Goal: Task Accomplishment & Management: Manage account settings

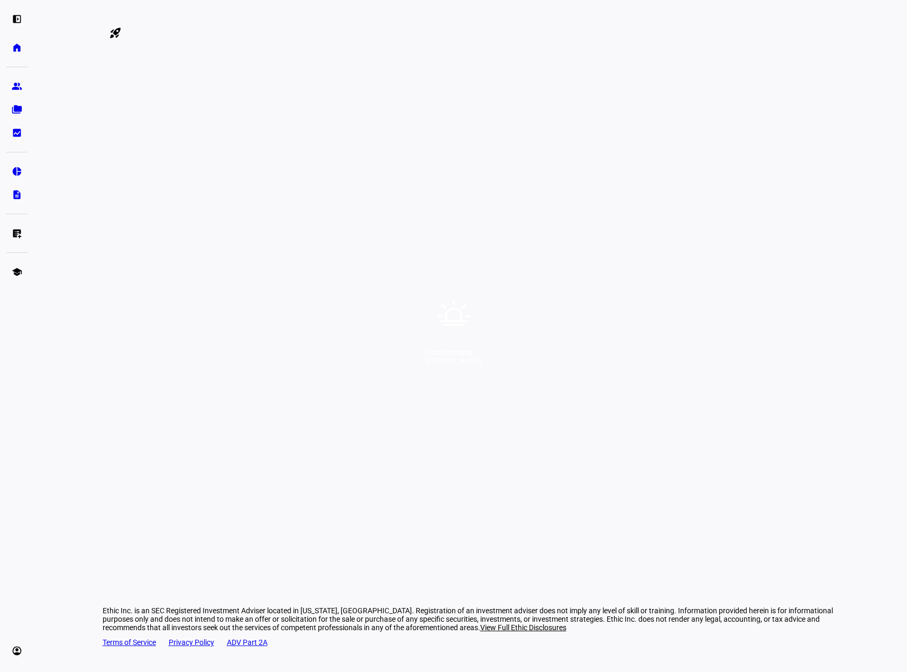
click at [481, 324] on div "Good morning, [PERSON_NAME]" at bounding box center [453, 336] width 907 height 672
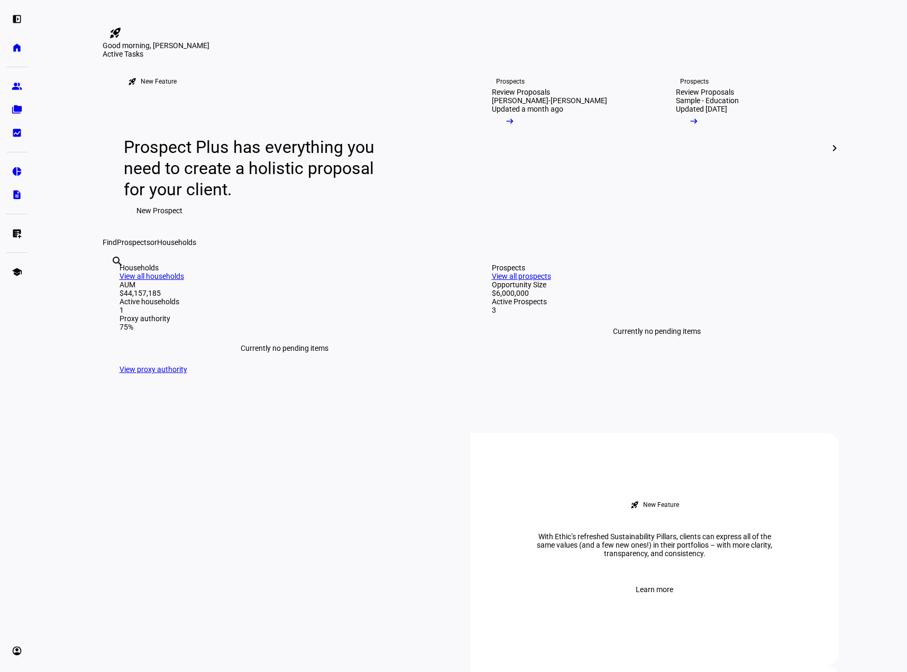
click at [418, 0] on div "Good morning, [PERSON_NAME]" at bounding box center [453, 0] width 907 height 0
click at [15, 89] on eth-mat-symbol "group" at bounding box center [17, 86] width 11 height 11
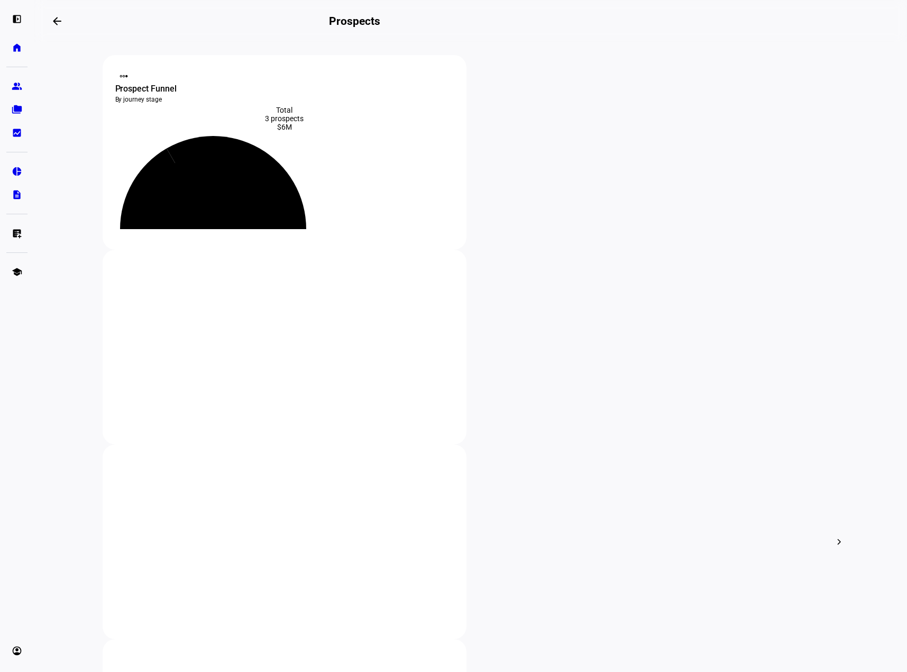
click at [19, 60] on div at bounding box center [16, 66] width 21 height 13
click at [17, 52] on eth-mat-symbol "home" at bounding box center [17, 47] width 11 height 11
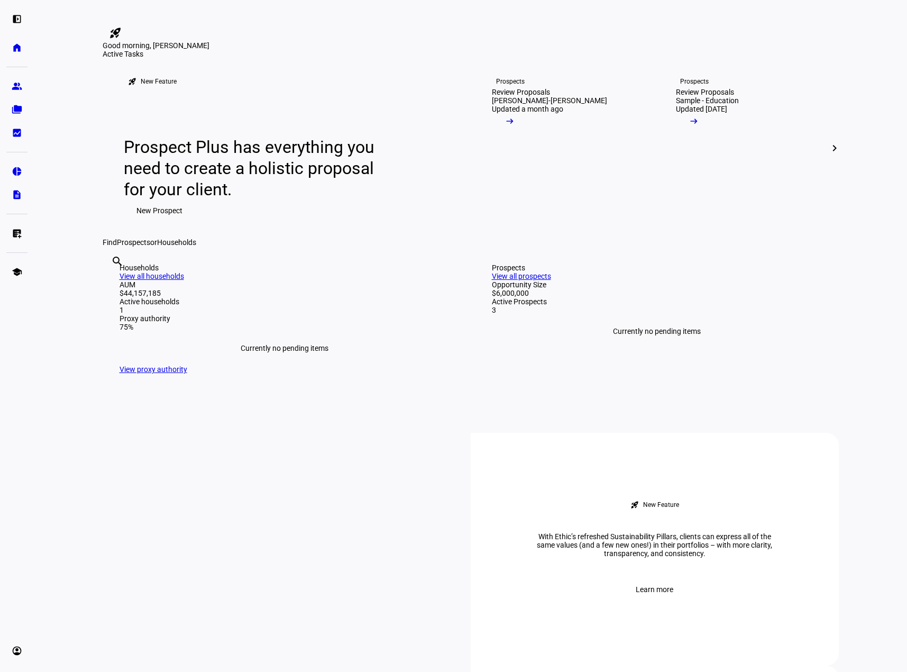
drag, startPoint x: 71, startPoint y: 23, endPoint x: 24, endPoint y: 20, distance: 47.2
click at [71, 23] on eth-layout-page-content "rocket_launch Product Updates The latest features and improvements Powered by L…" at bounding box center [470, 336] width 873 height 672
click at [15, 19] on eth-mat-symbol "left_panel_open" at bounding box center [17, 19] width 11 height 11
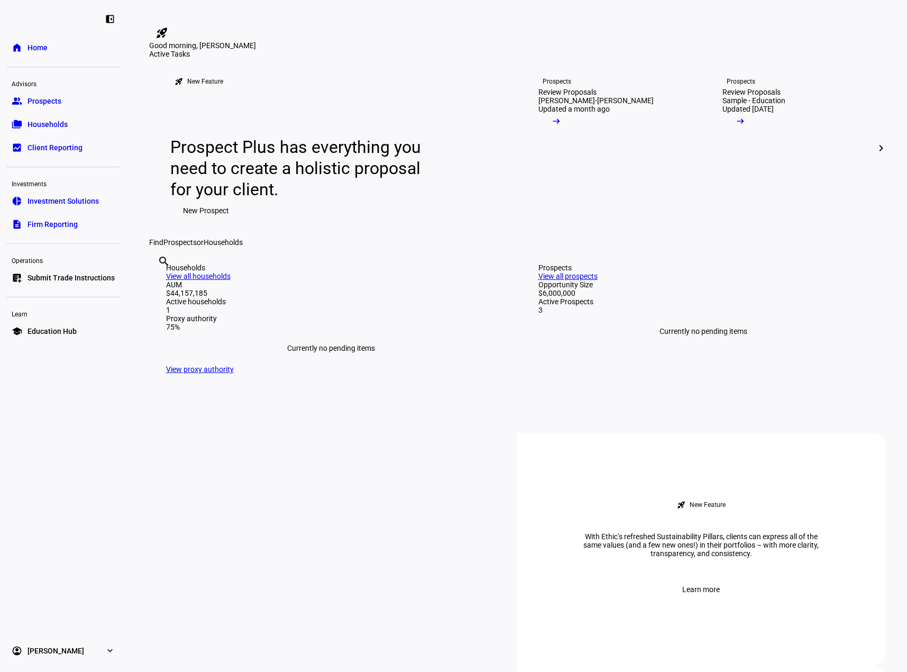
click at [113, 652] on eth-mat-symbol "expand_more" at bounding box center [110, 650] width 11 height 11
click at [52, 601] on link "Profile" at bounding box center [38, 601] width 38 height 21
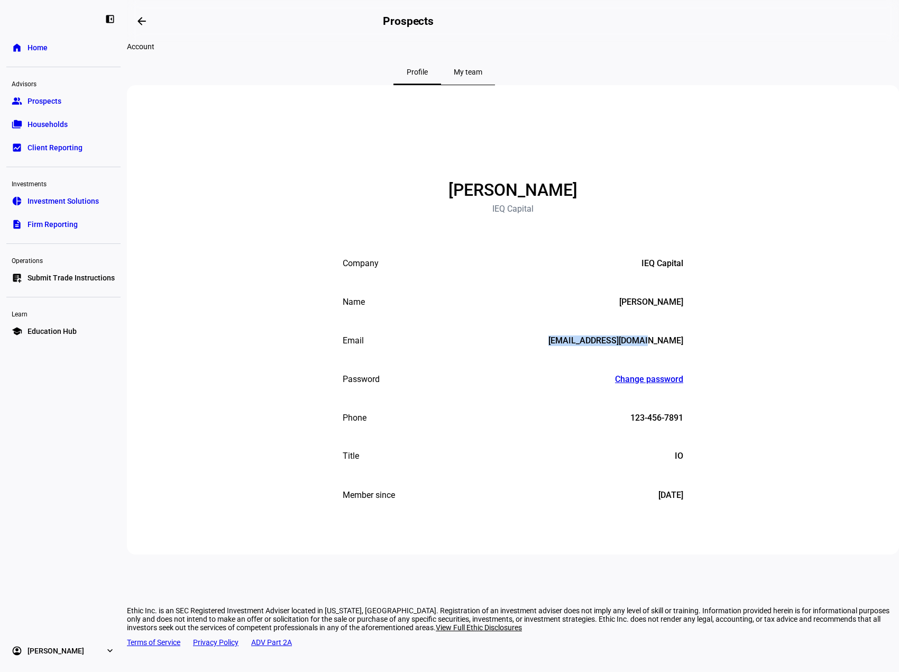
drag, startPoint x: 467, startPoint y: 380, endPoint x: 714, endPoint y: 397, distance: 247.6
click at [714, 397] on div "NT [PERSON_NAME] IEQ Capital Company IEQ Capital Name [PERSON_NAME] Email [EMAI…" at bounding box center [513, 319] width 772 height 469
click at [715, 397] on div "NT [PERSON_NAME] IEQ Capital Company IEQ Capital Name [PERSON_NAME] Email [EMAI…" at bounding box center [513, 319] width 772 height 469
drag, startPoint x: 661, startPoint y: 503, endPoint x: 468, endPoint y: 503, distance: 193.6
click at [467, 462] on div "Title Admin IO" at bounding box center [513, 457] width 341 height 12
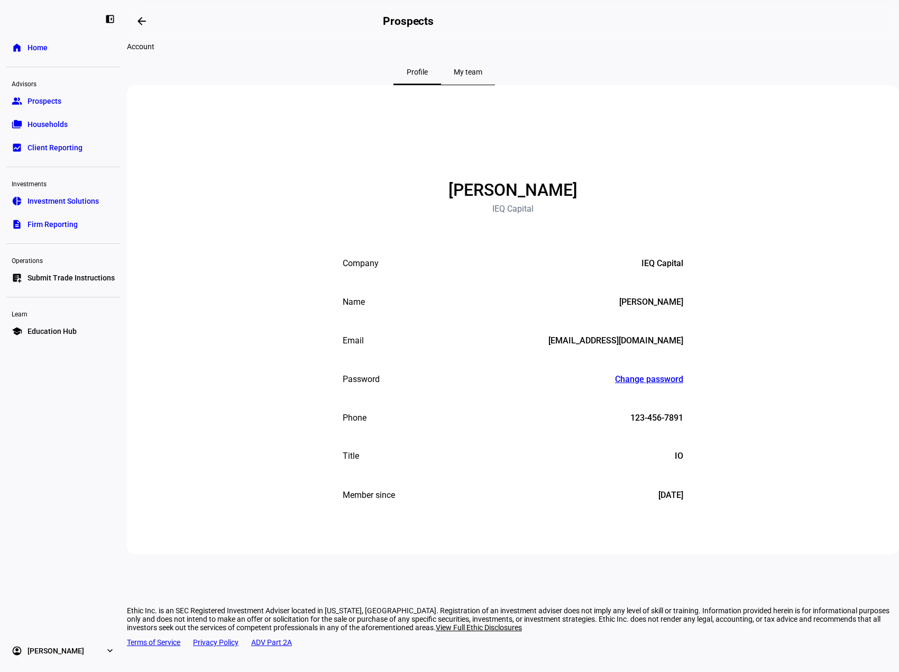
click at [697, 476] on mat-list-item "Title Admin IO" at bounding box center [513, 456] width 370 height 39
drag, startPoint x: 684, startPoint y: 503, endPoint x: 675, endPoint y: 502, distance: 8.5
click at [670, 476] on mat-list-item "Title Admin IO" at bounding box center [513, 456] width 370 height 39
click at [713, 496] on div "NT [PERSON_NAME] IEQ Capital Company IEQ Capital Name [PERSON_NAME] Email [EMAI…" at bounding box center [513, 319] width 772 height 469
click at [483, 76] on span "My team" at bounding box center [468, 71] width 29 height 7
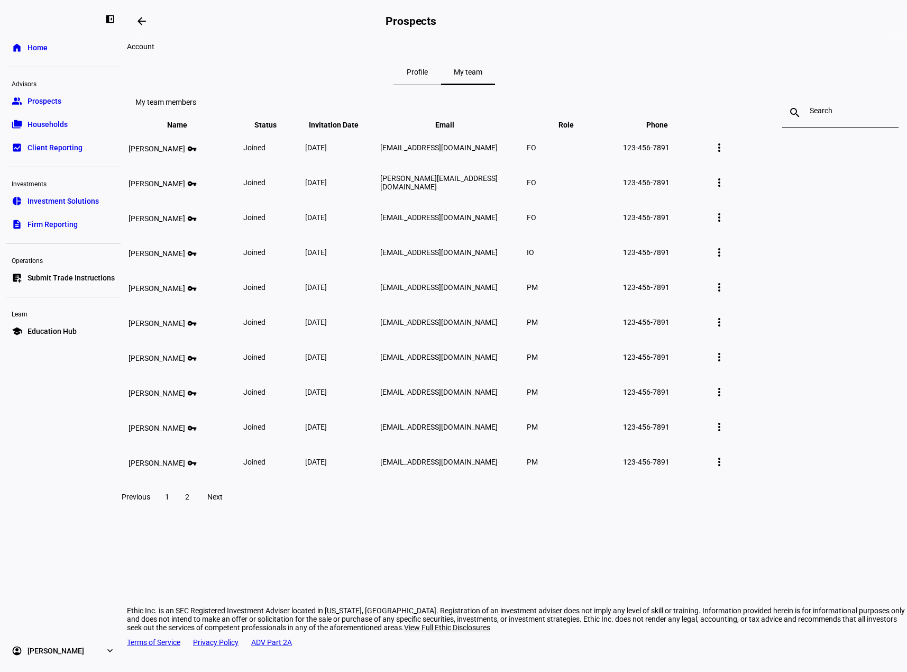
click at [189, 501] on span "2" at bounding box center [187, 497] width 4 height 8
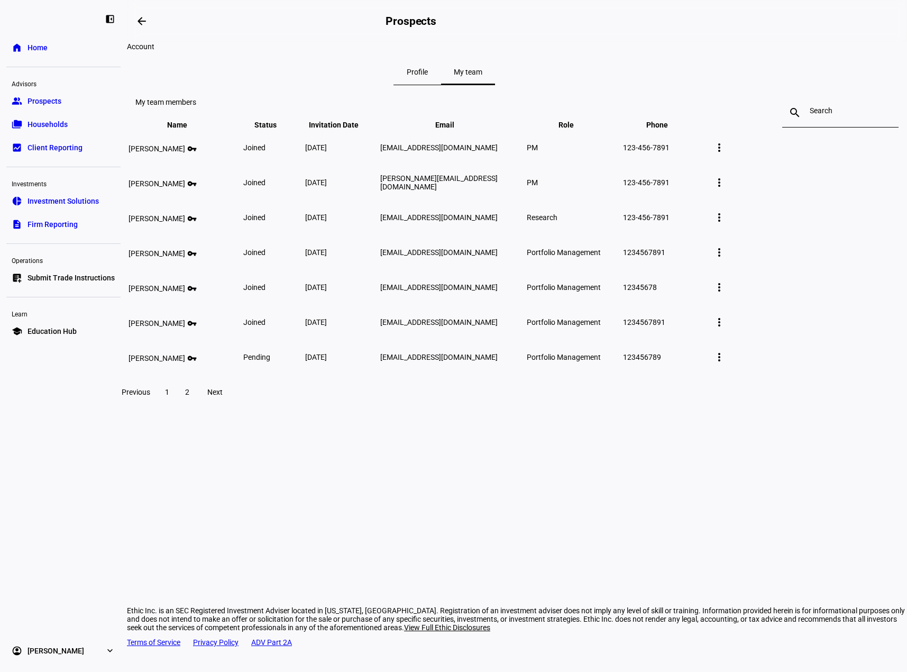
click at [177, 405] on span at bounding box center [167, 391] width 19 height 25
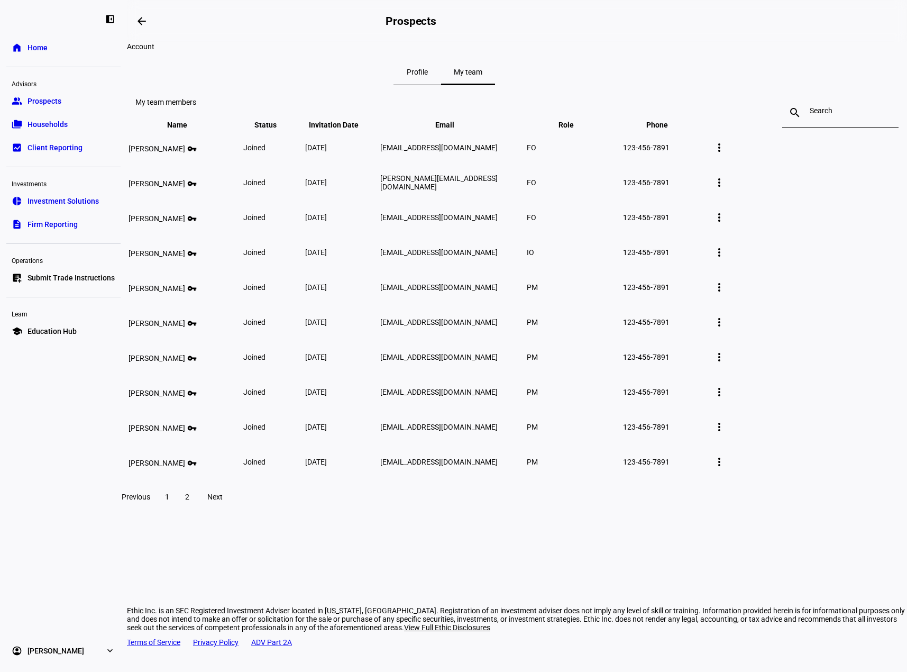
click at [406, 608] on div "Ethic Inc. is an SEC Registered Investment Adviser located in [US_STATE], [GEOG…" at bounding box center [517, 618] width 780 height 25
click at [197, 509] on span at bounding box center [187, 496] width 19 height 25
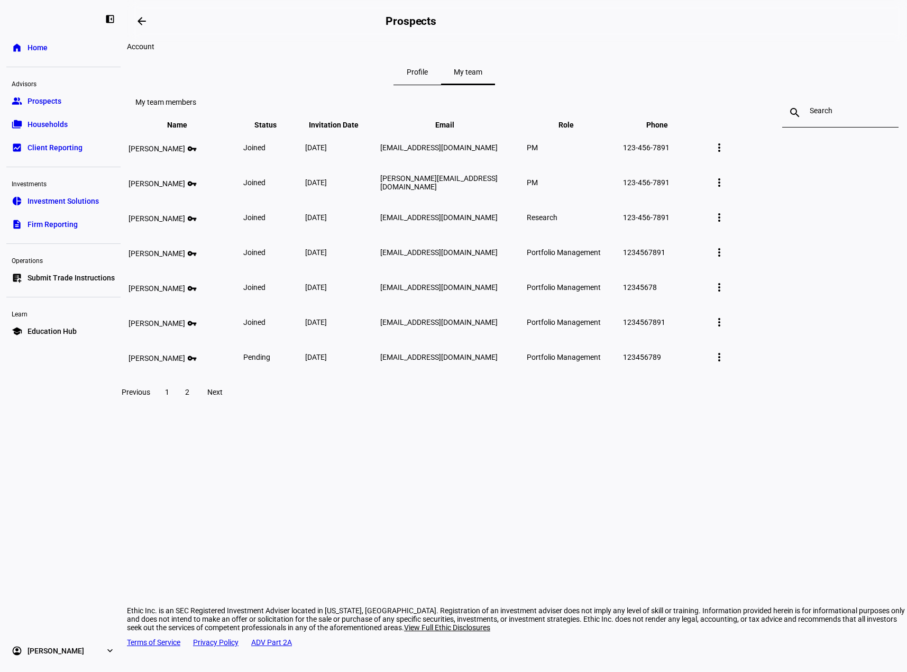
click at [177, 405] on span at bounding box center [167, 391] width 19 height 25
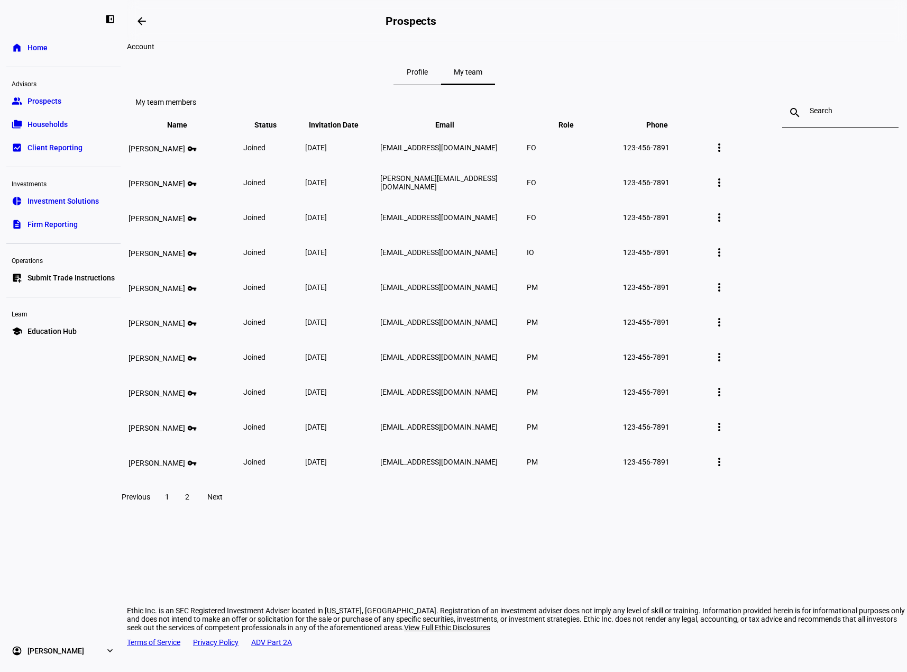
click at [197, 509] on span at bounding box center [187, 496] width 19 height 25
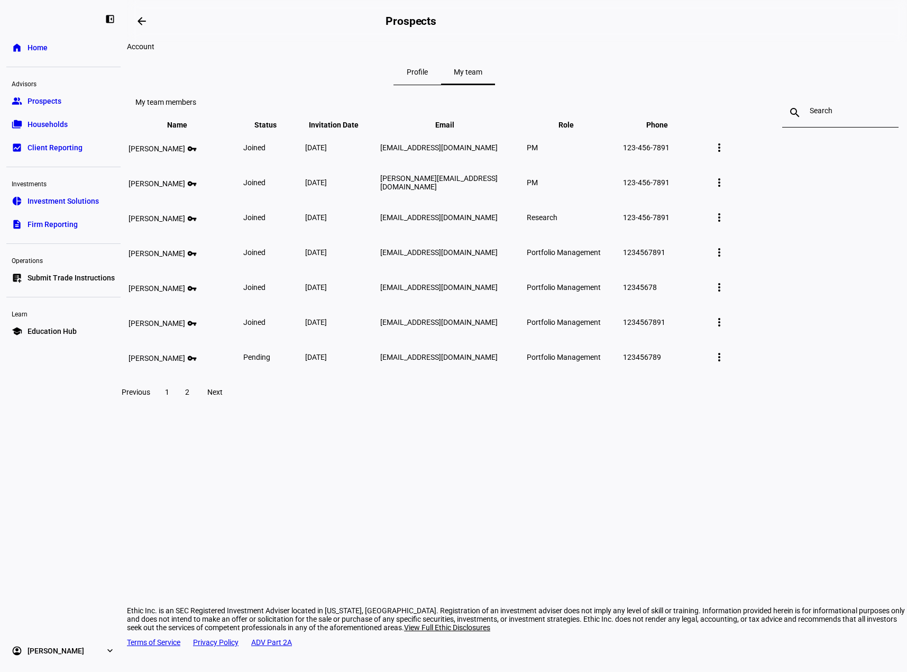
click at [428, 77] on span "Profile" at bounding box center [417, 71] width 21 height 25
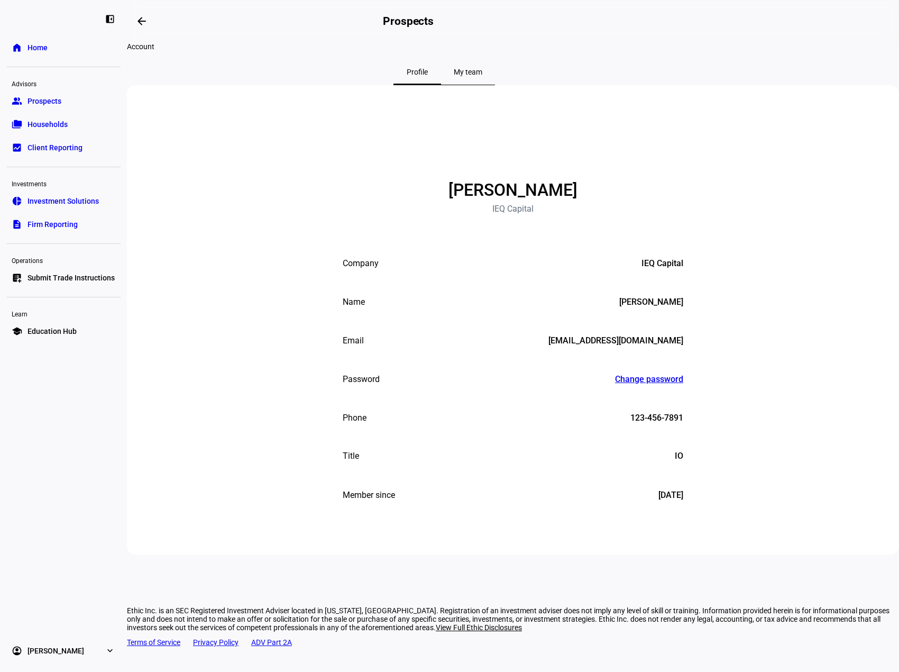
drag, startPoint x: 490, startPoint y: 222, endPoint x: 613, endPoint y: 232, distance: 123.1
click at [595, 229] on div "NT [PERSON_NAME] IEQ Capital Company IEQ Capital Name [PERSON_NAME] Email [EMAI…" at bounding box center [513, 319] width 772 height 469
click at [613, 232] on div "NT [PERSON_NAME] IEQ Capital Company IEQ Capital Name [PERSON_NAME] Email [EMAI…" at bounding box center [513, 319] width 772 height 469
drag, startPoint x: 653, startPoint y: 351, endPoint x: 685, endPoint y: 344, distance: 32.6
click at [685, 321] on mat-list-item "Name [PERSON_NAME]" at bounding box center [513, 302] width 370 height 39
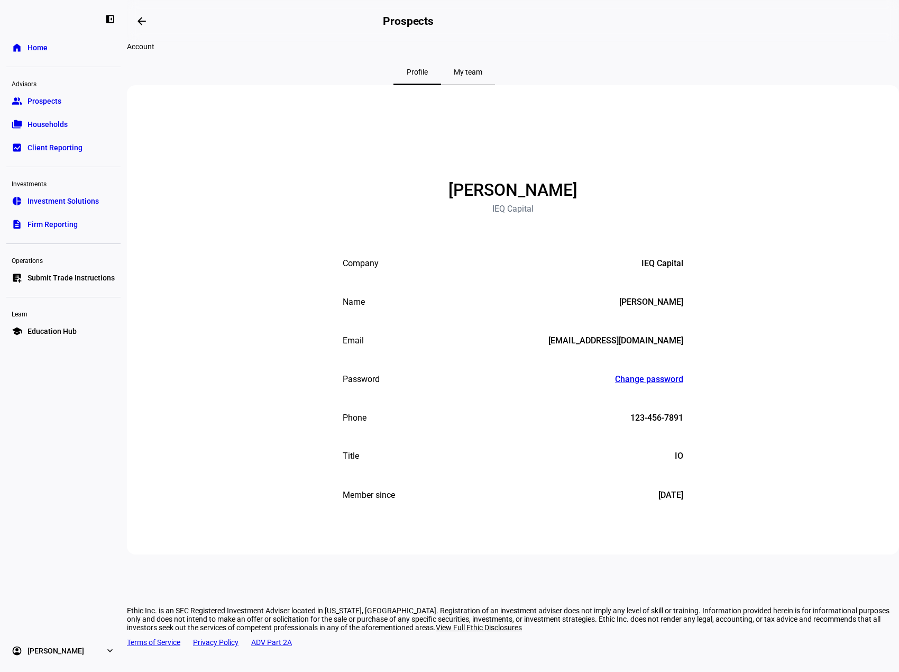
click at [666, 307] on div "[PERSON_NAME]" at bounding box center [652, 302] width 64 height 11
click at [607, 307] on div "Name [PERSON_NAME]" at bounding box center [513, 302] width 341 height 11
click at [663, 307] on div "[PERSON_NAME]" at bounding box center [652, 302] width 64 height 11
